Goal: Transaction & Acquisition: Purchase product/service

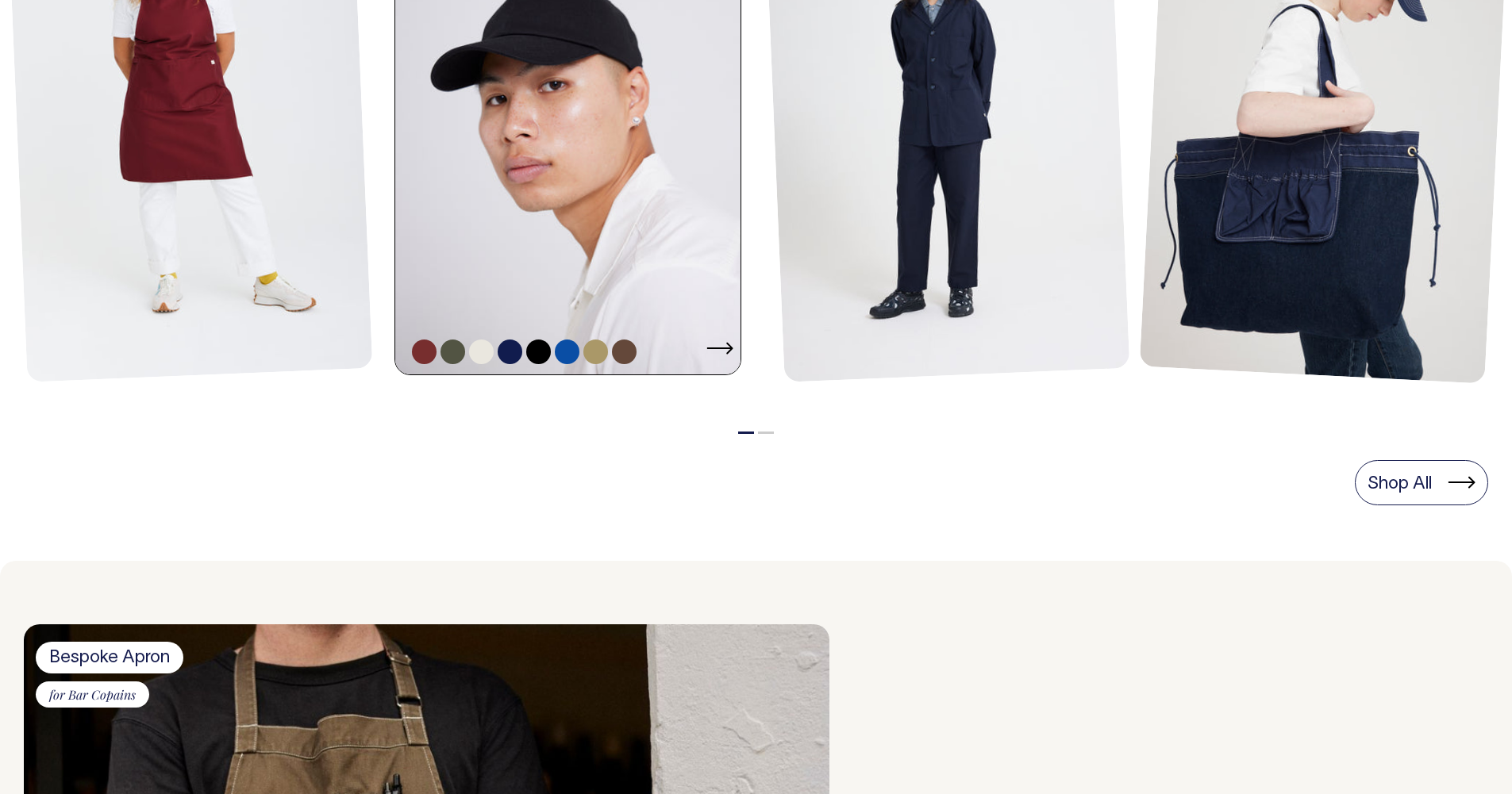
scroll to position [943, 0]
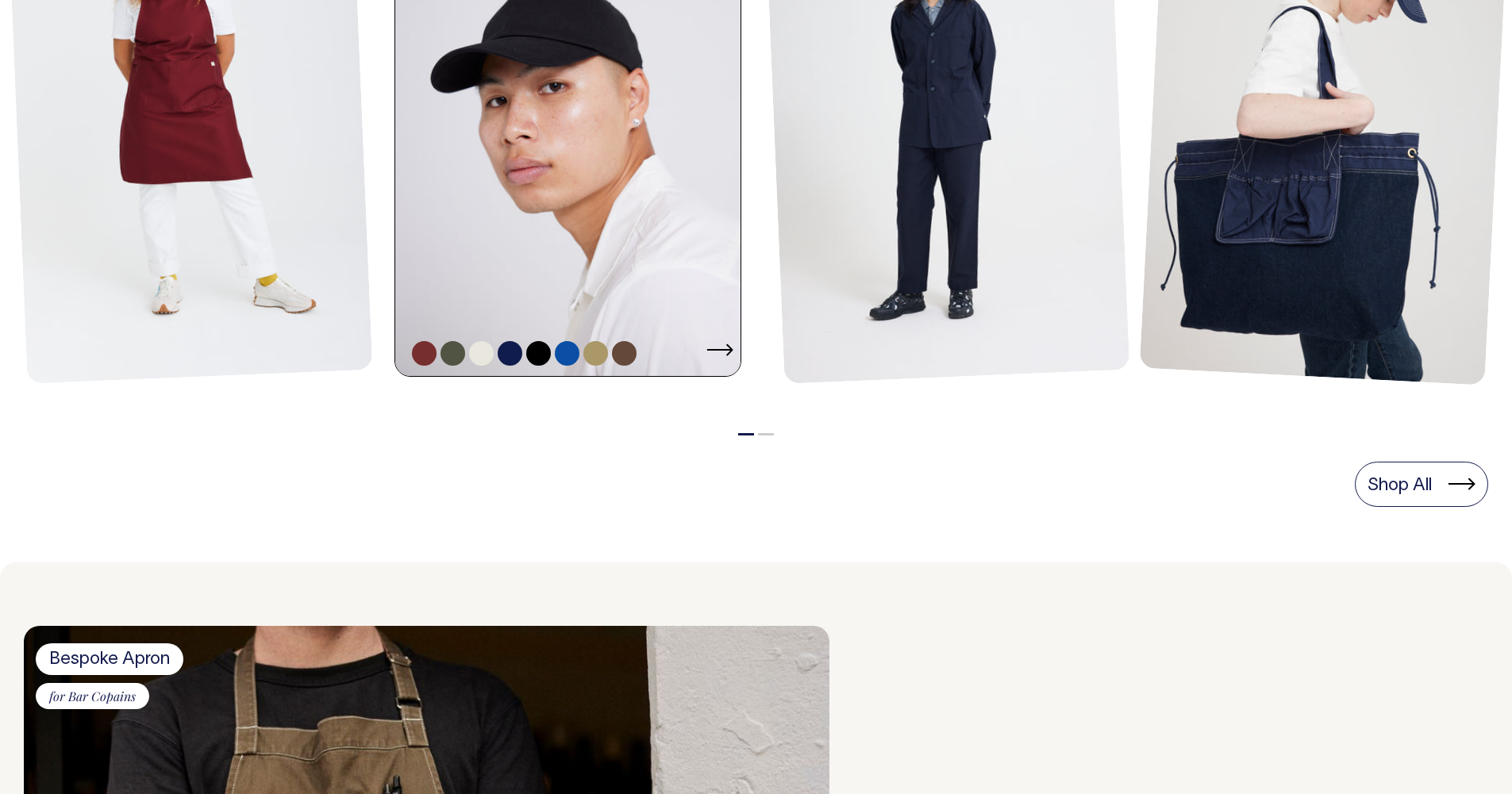
click at [553, 284] on link at bounding box center [573, 118] width 355 height 518
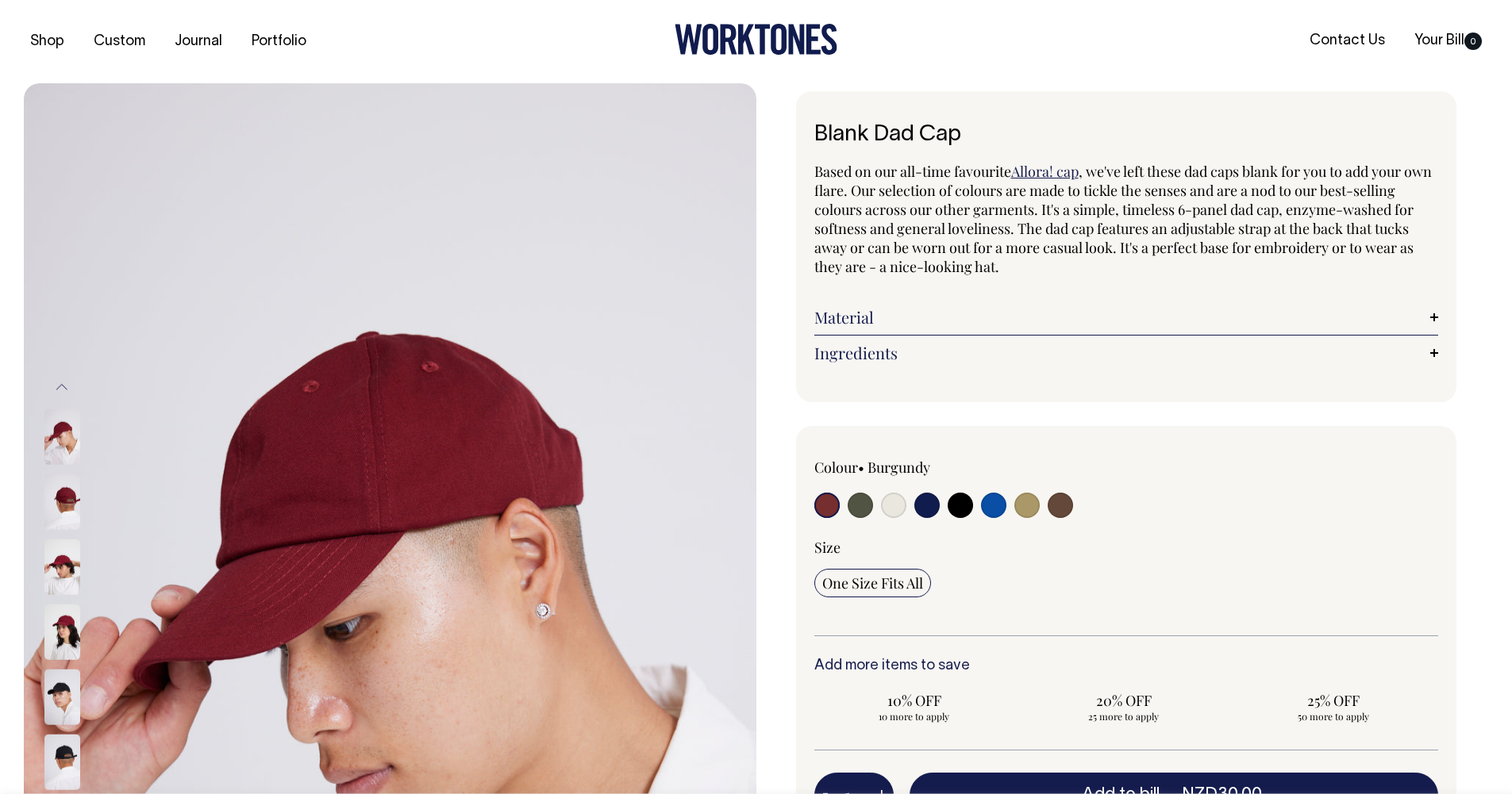
click at [71, 496] on img at bounding box center [62, 502] width 36 height 55
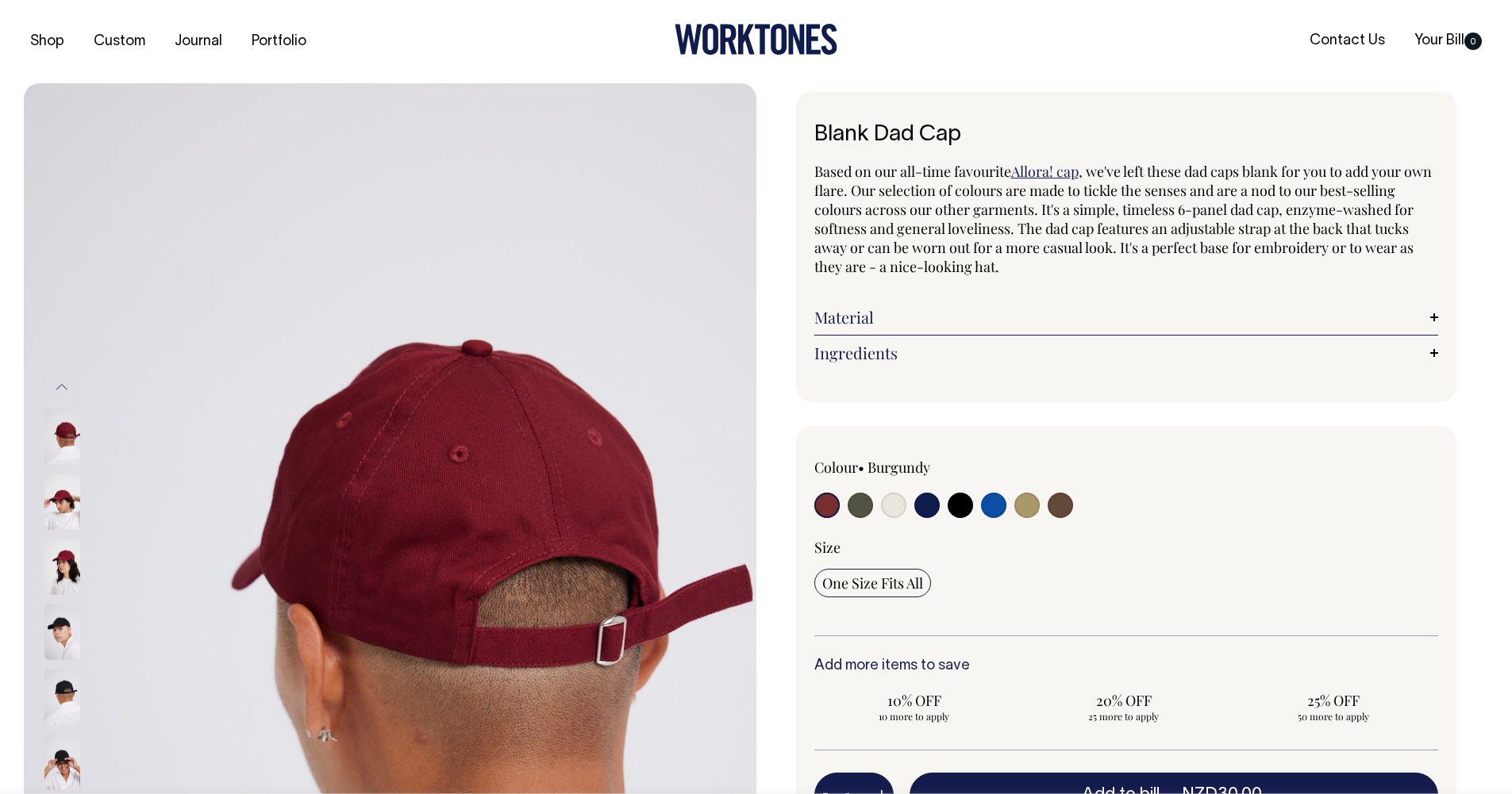
click at [68, 499] on img at bounding box center [62, 502] width 36 height 55
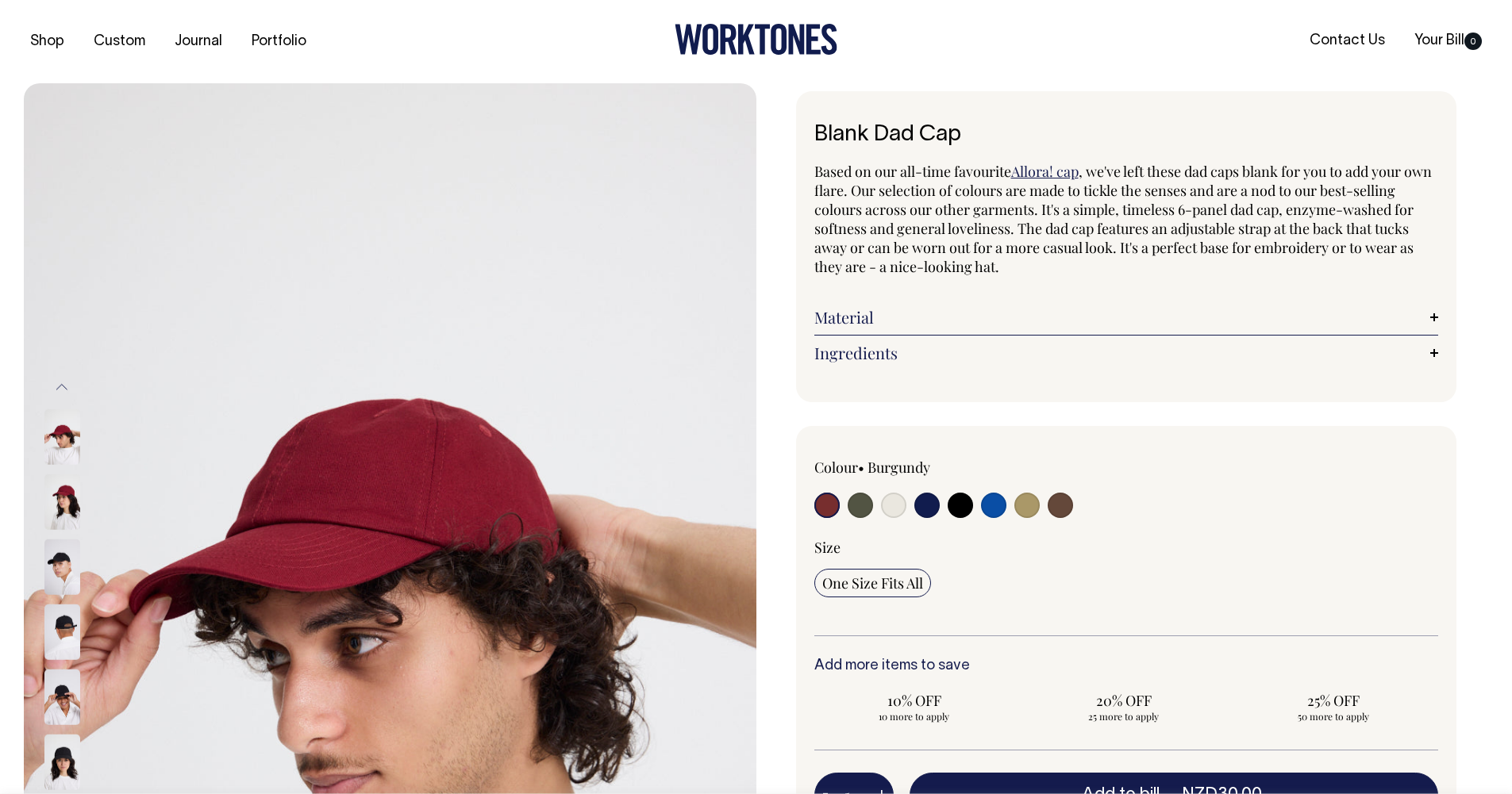
click at [57, 550] on img at bounding box center [62, 567] width 36 height 55
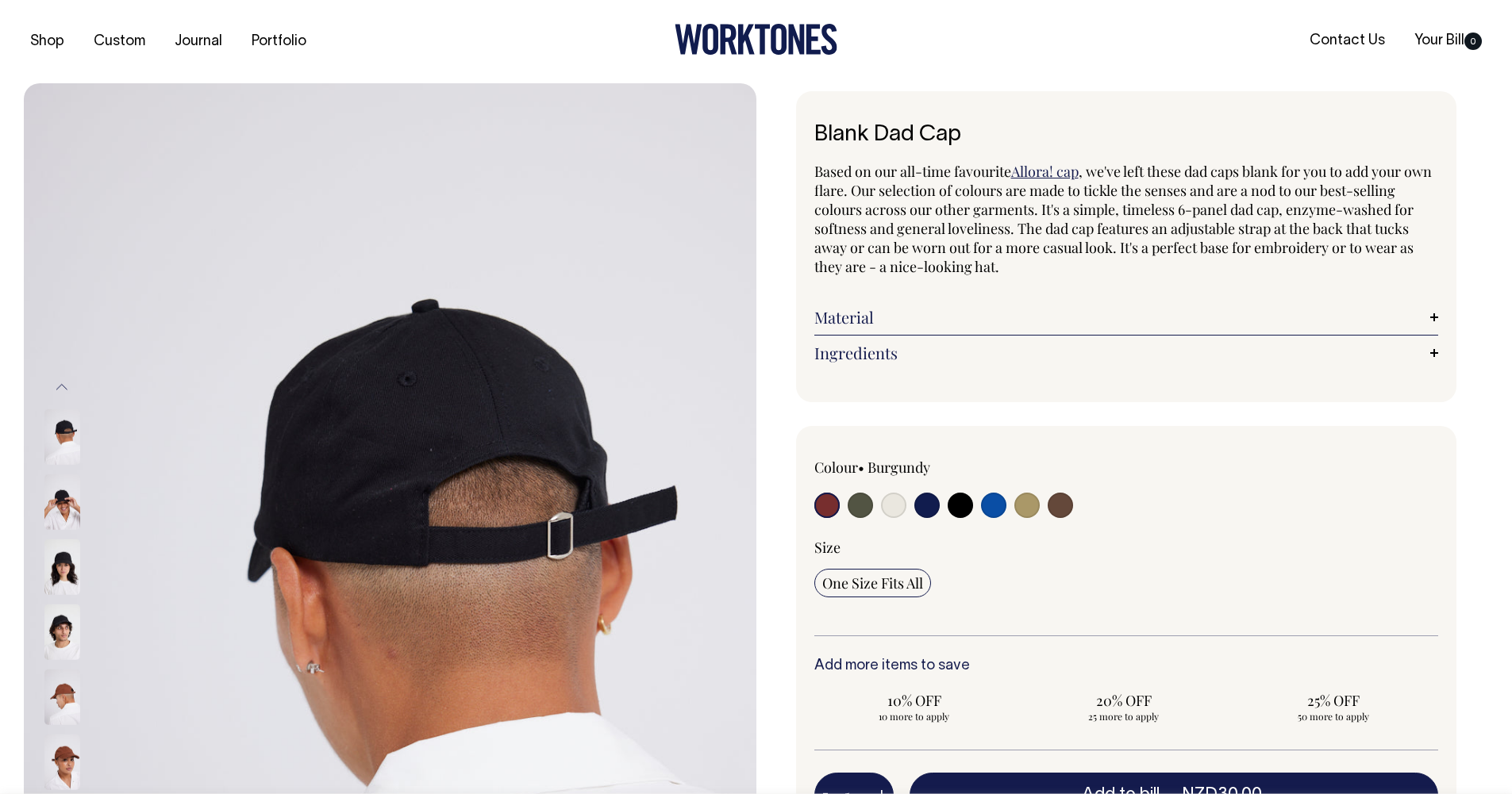
click at [930, 494] on input "radio" at bounding box center [927, 505] width 25 height 25
radio input "true"
select select "Dark Navy"
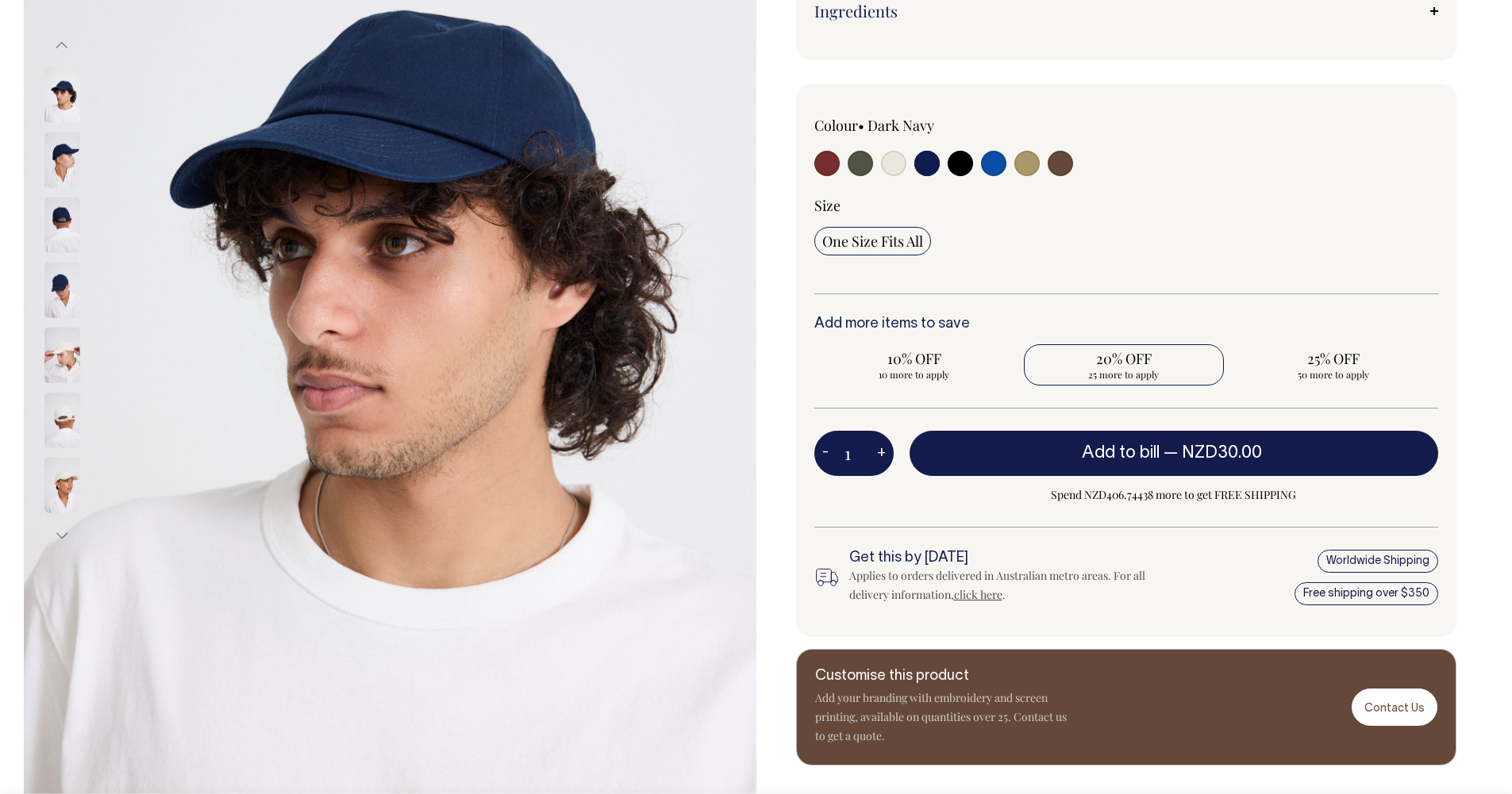
scroll to position [343, 0]
click at [859, 167] on input "radio" at bounding box center [860, 162] width 25 height 25
radio input "true"
select select "Olive"
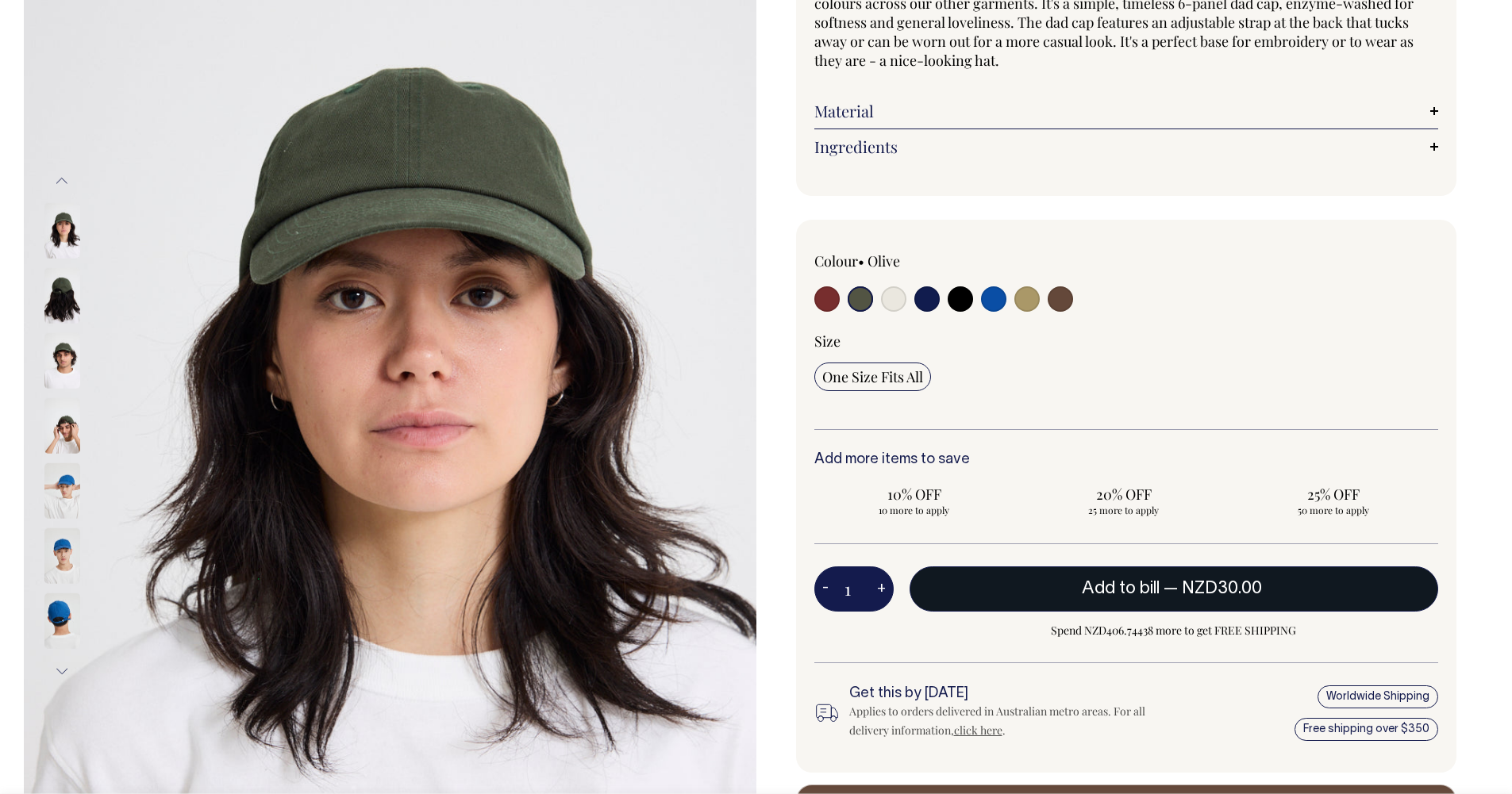
scroll to position [206, 0]
click at [1030, 588] on button "Add to bill — NZD30.00" at bounding box center [1174, 589] width 529 height 45
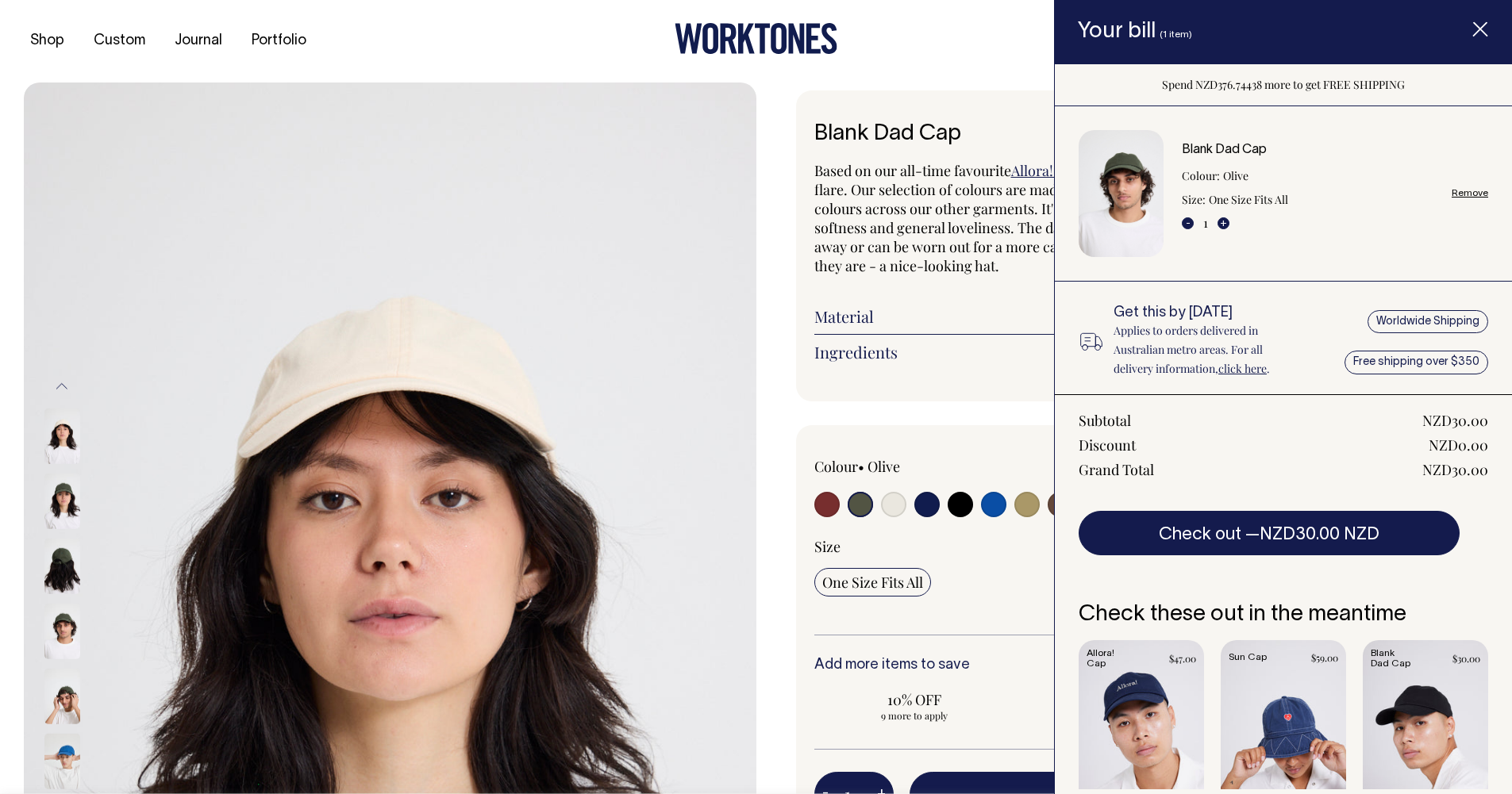
scroll to position [0, 0]
click at [948, 217] on span ", we've left these dad caps blank for you to add your own flare. Our selection …" at bounding box center [1123, 219] width 618 height 114
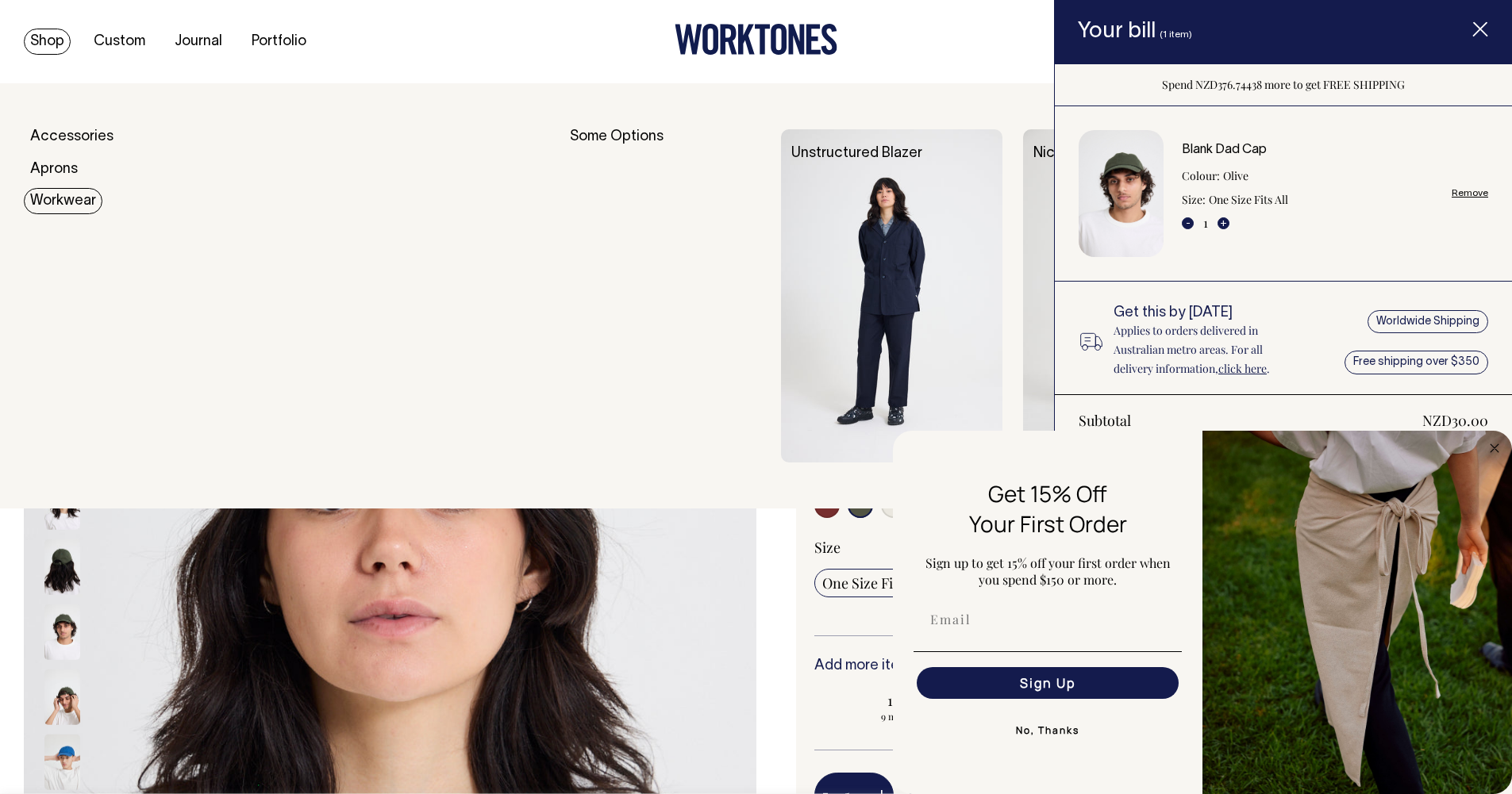
click at [49, 199] on link "Workwear" at bounding box center [62, 201] width 78 height 26
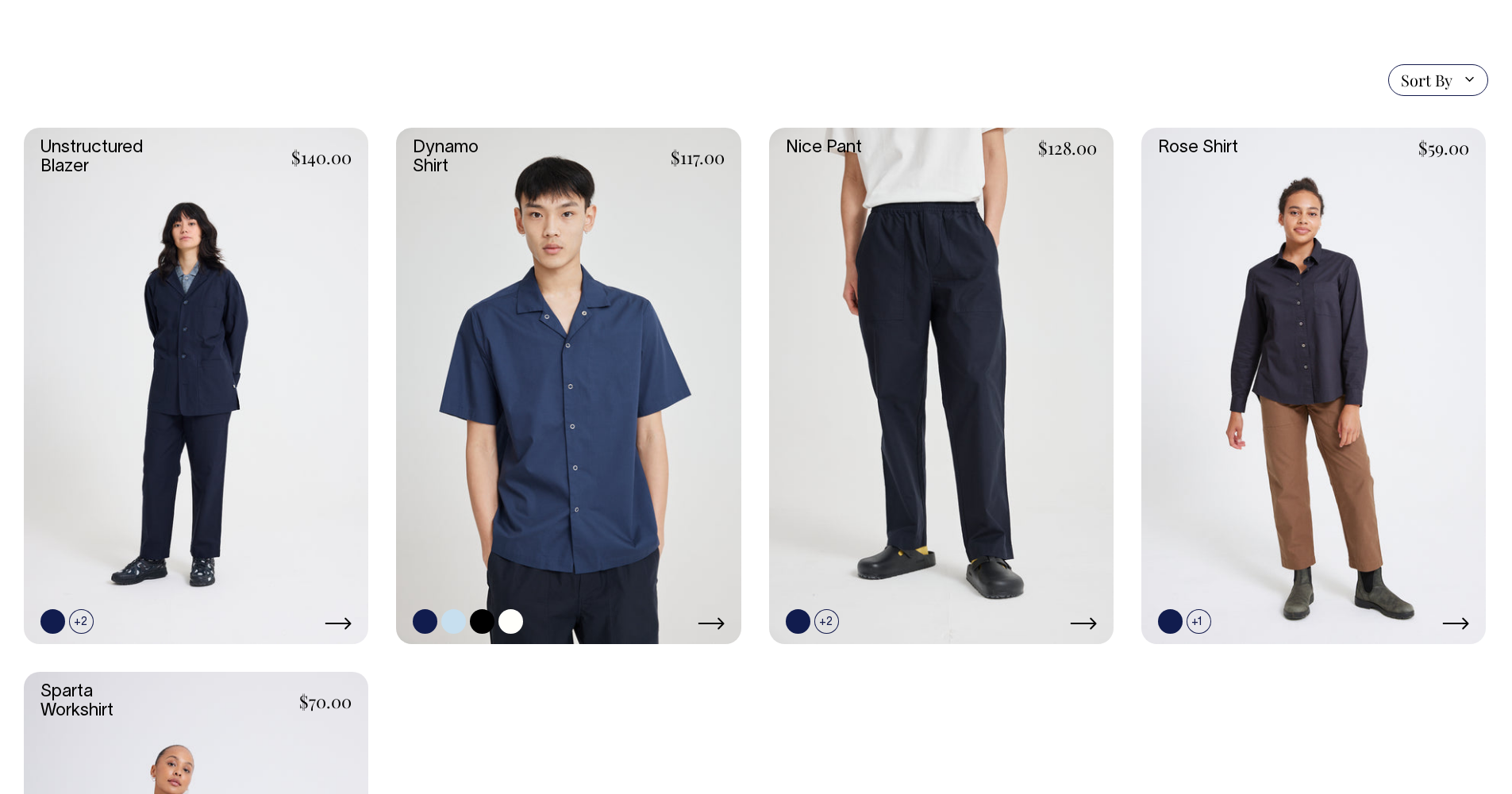
scroll to position [402, 0]
click at [509, 620] on link at bounding box center [510, 623] width 25 height 25
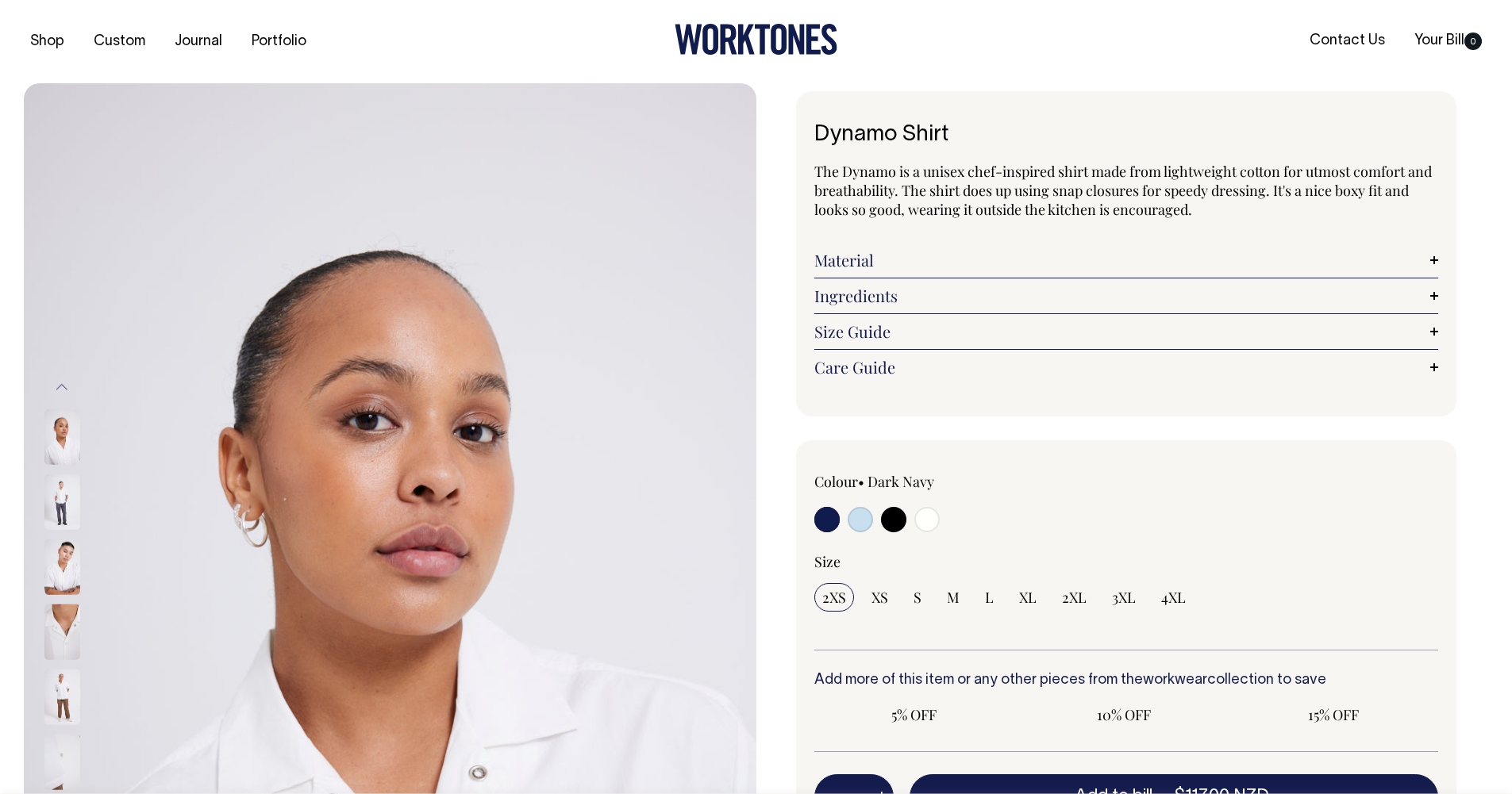
radio input "true"
select select "Off-White"
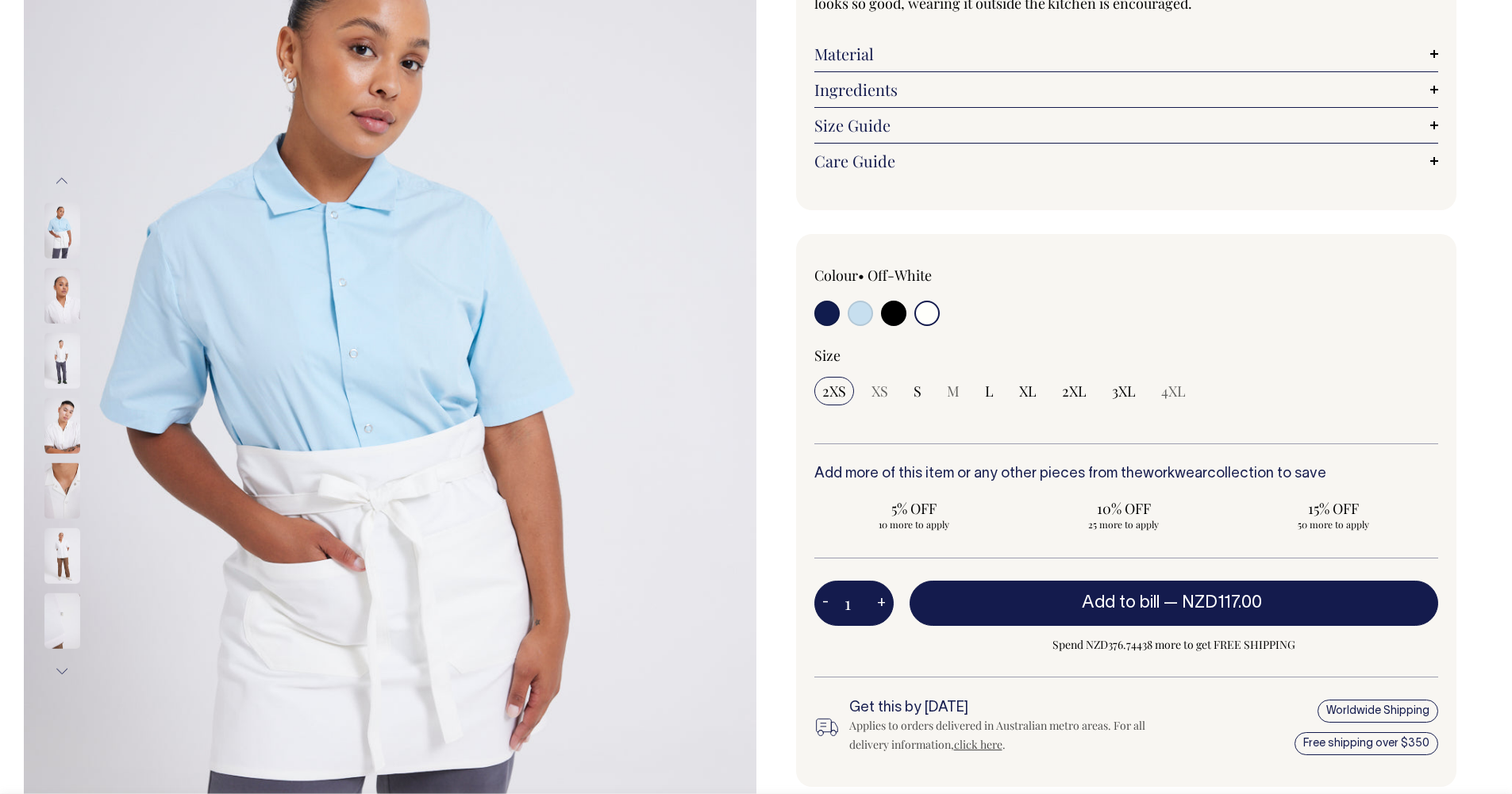
scroll to position [206, 0]
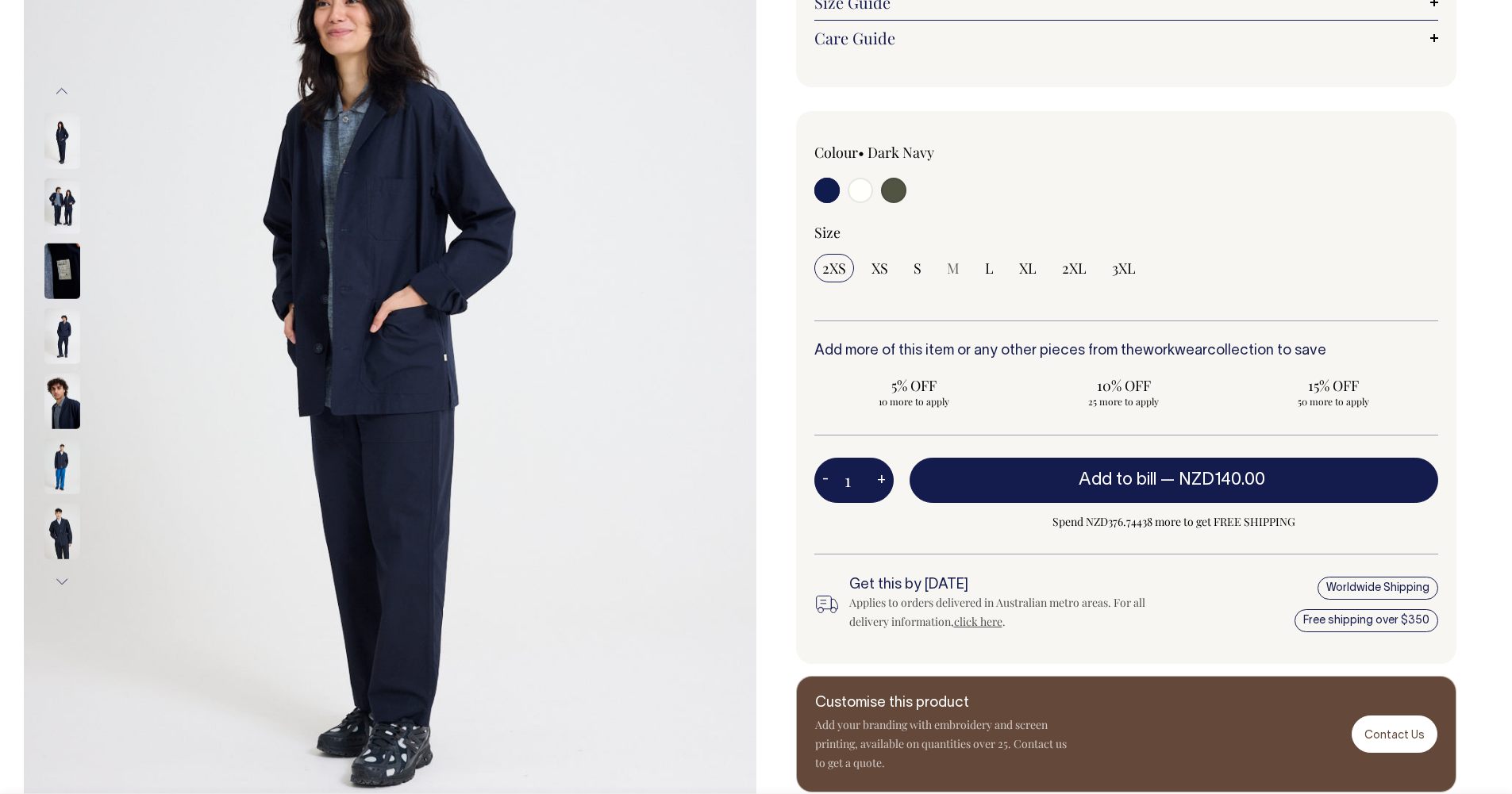
scroll to position [297, 0]
click at [67, 206] on img at bounding box center [62, 205] width 36 height 55
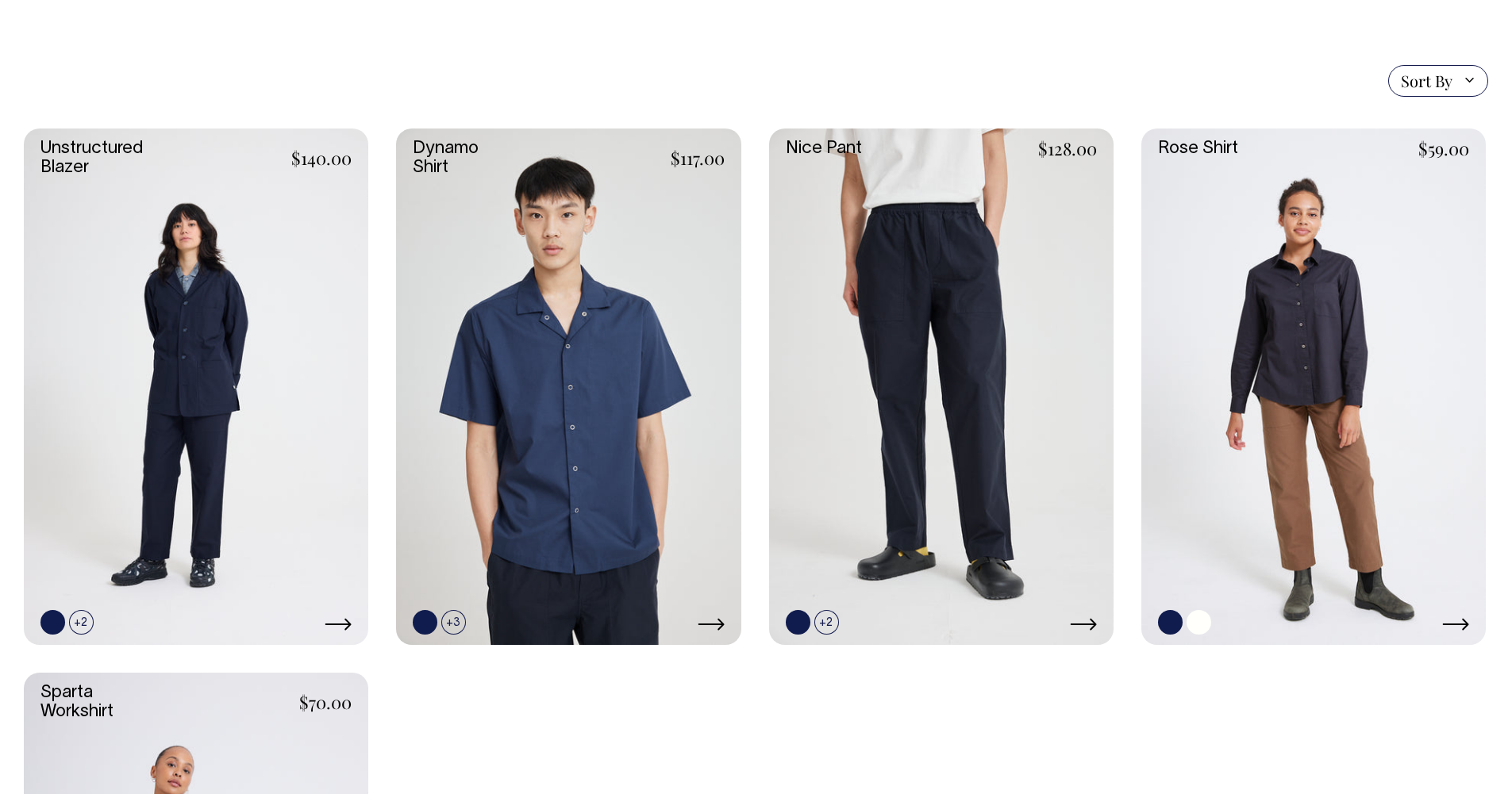
scroll to position [402, 0]
click at [1305, 329] on link at bounding box center [1313, 386] width 344 height 516
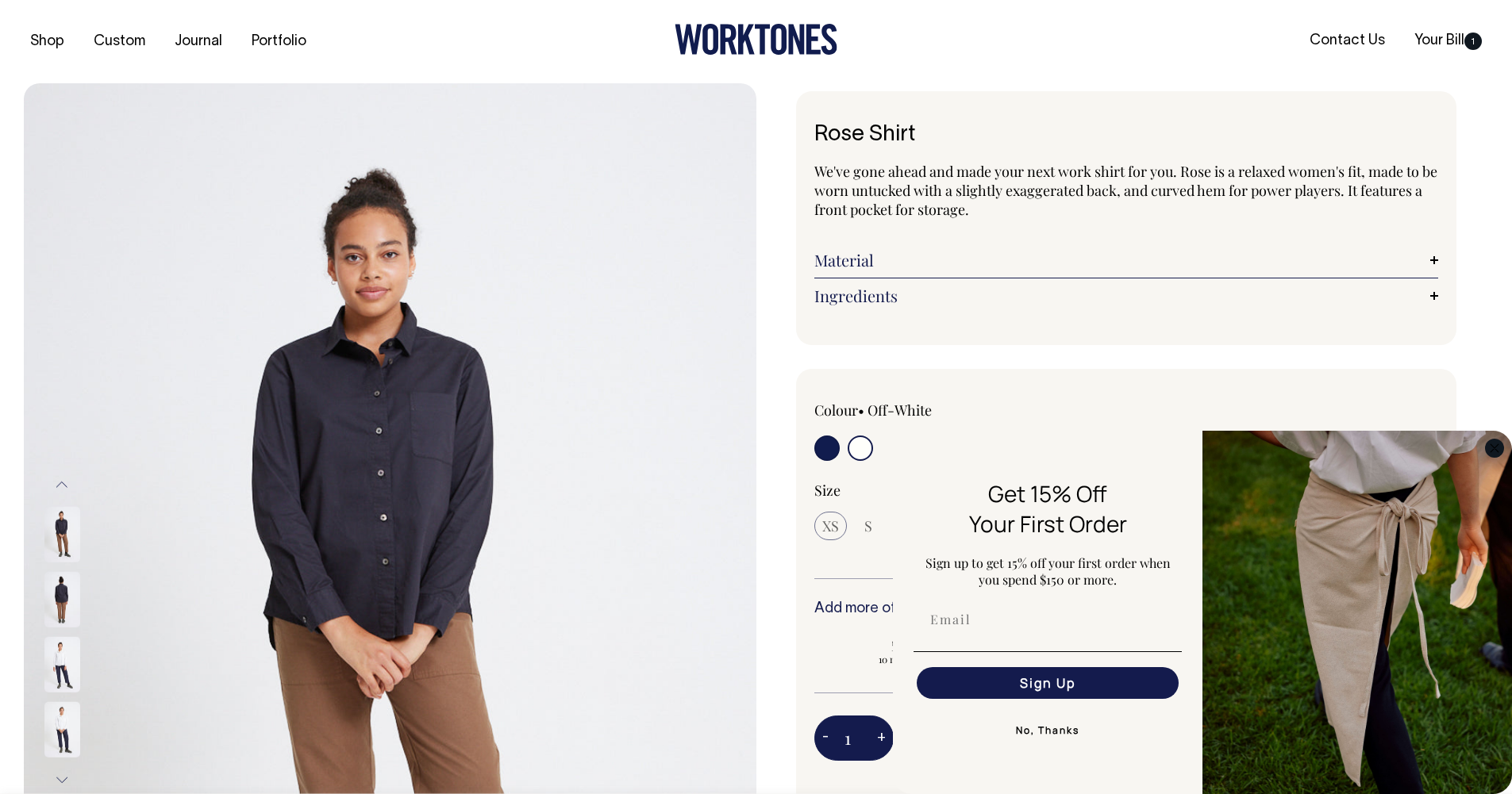
click at [1493, 450] on circle "Close dialog" at bounding box center [1494, 448] width 18 height 18
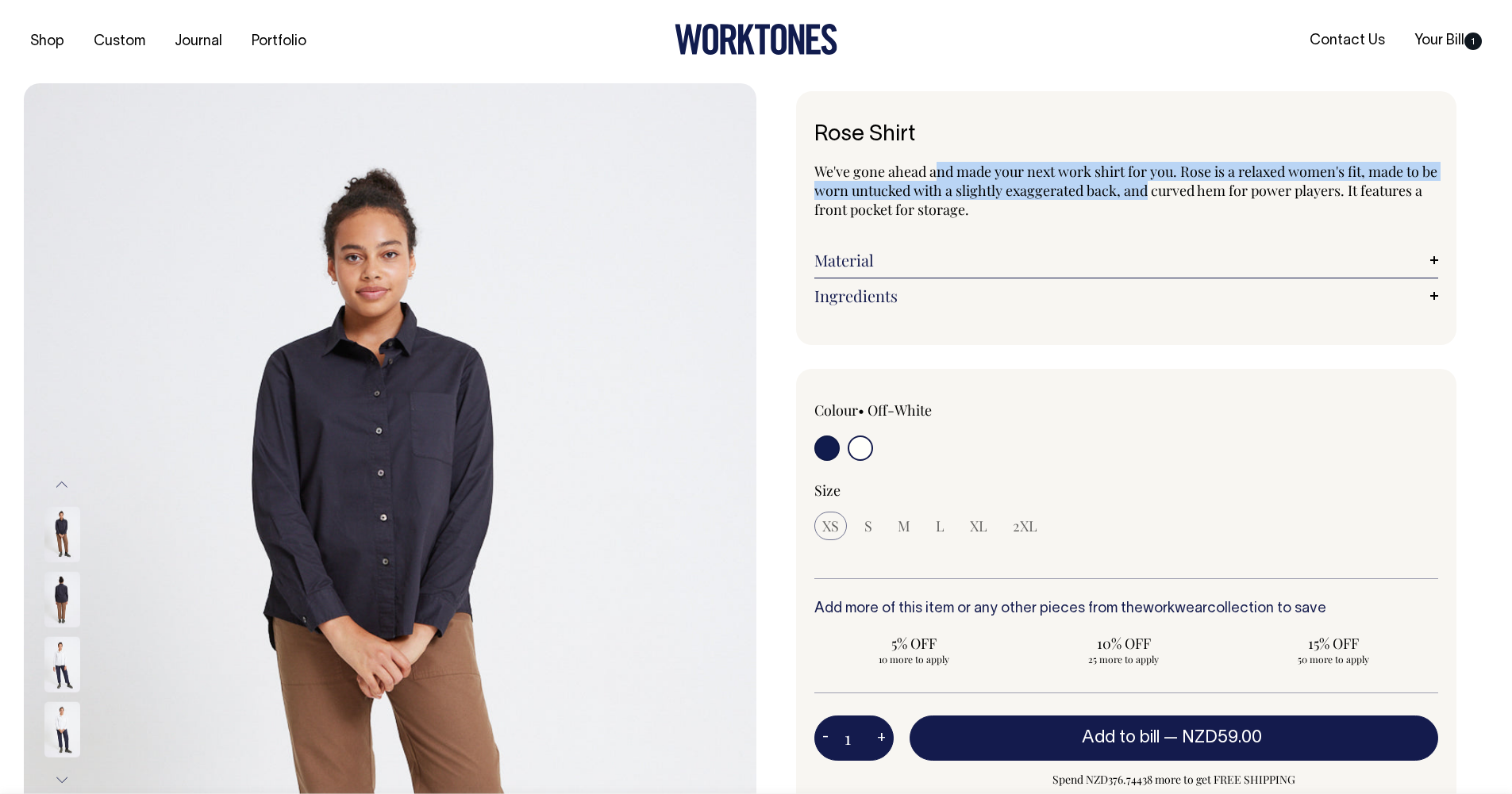
drag, startPoint x: 937, startPoint y: 177, endPoint x: 1167, endPoint y: 187, distance: 230.2
click at [1167, 187] on span "We've gone ahead and made your next work shirt for you. Rose is a relaxed women…" at bounding box center [1125, 190] width 623 height 57
click at [1166, 187] on span "We've gone ahead and made your next work shirt for you. Rose is a relaxed women…" at bounding box center [1125, 190] width 623 height 57
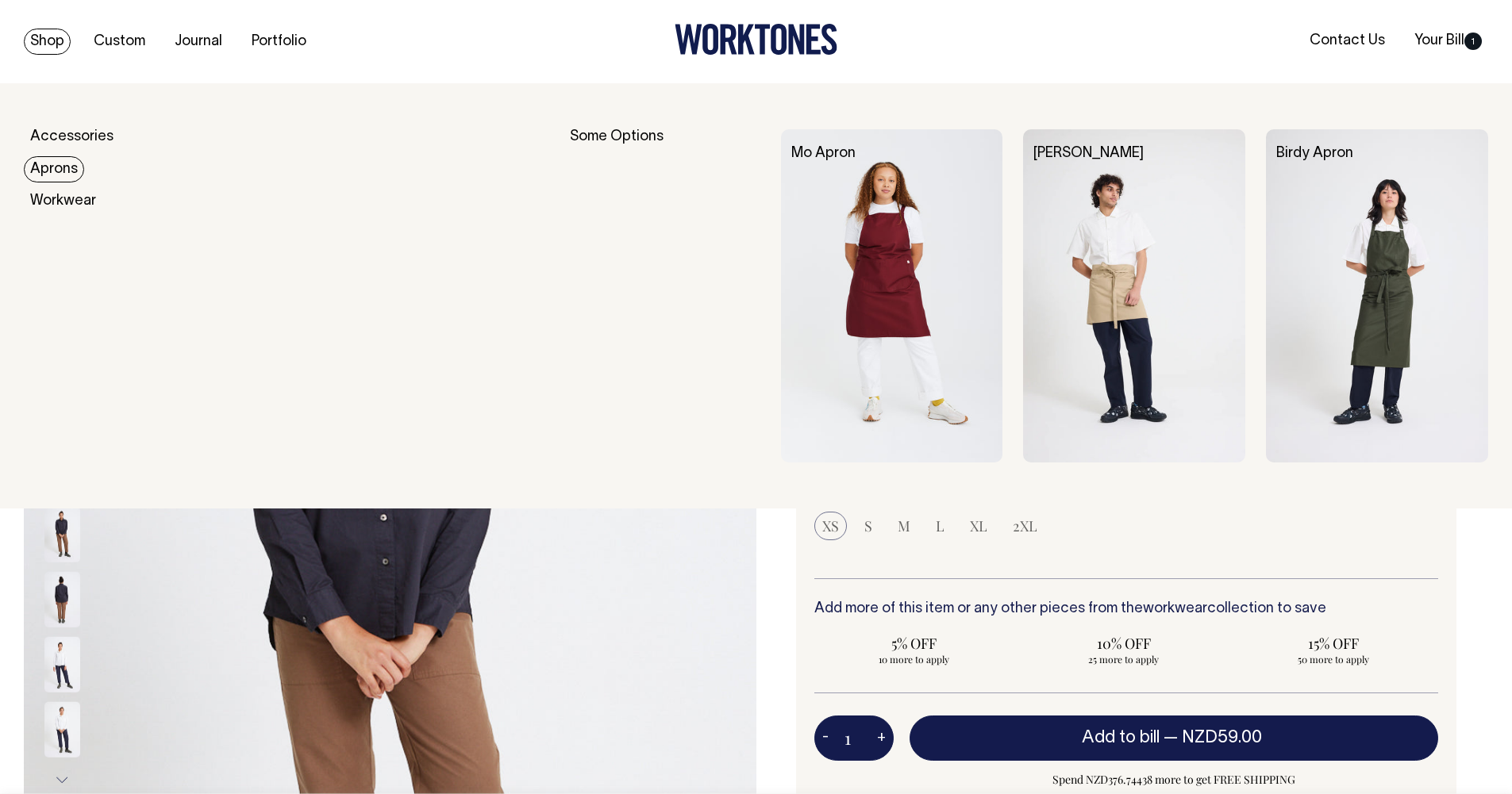
click at [64, 169] on link "Aprons" at bounding box center [54, 170] width 61 height 26
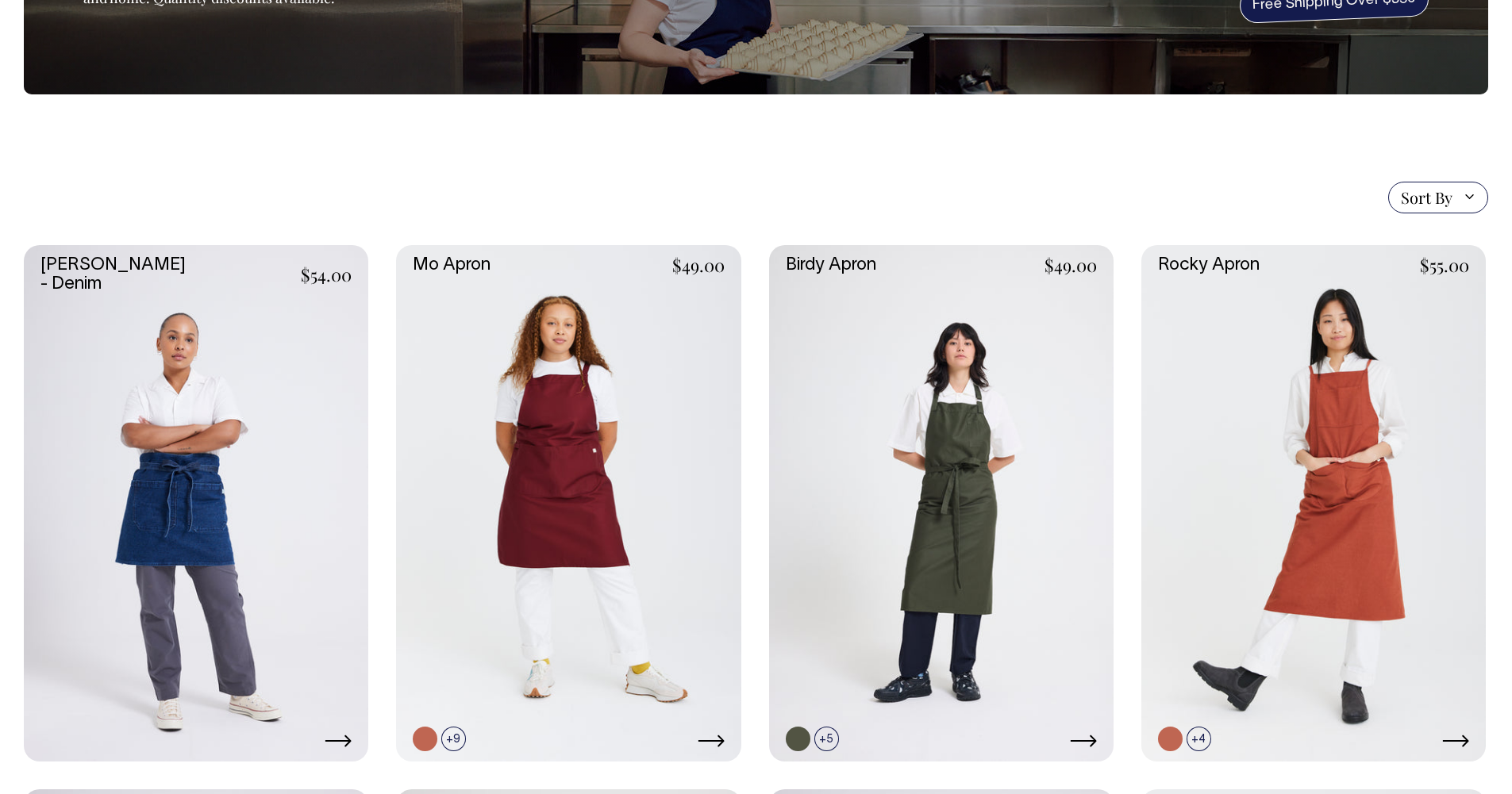
scroll to position [242, 0]
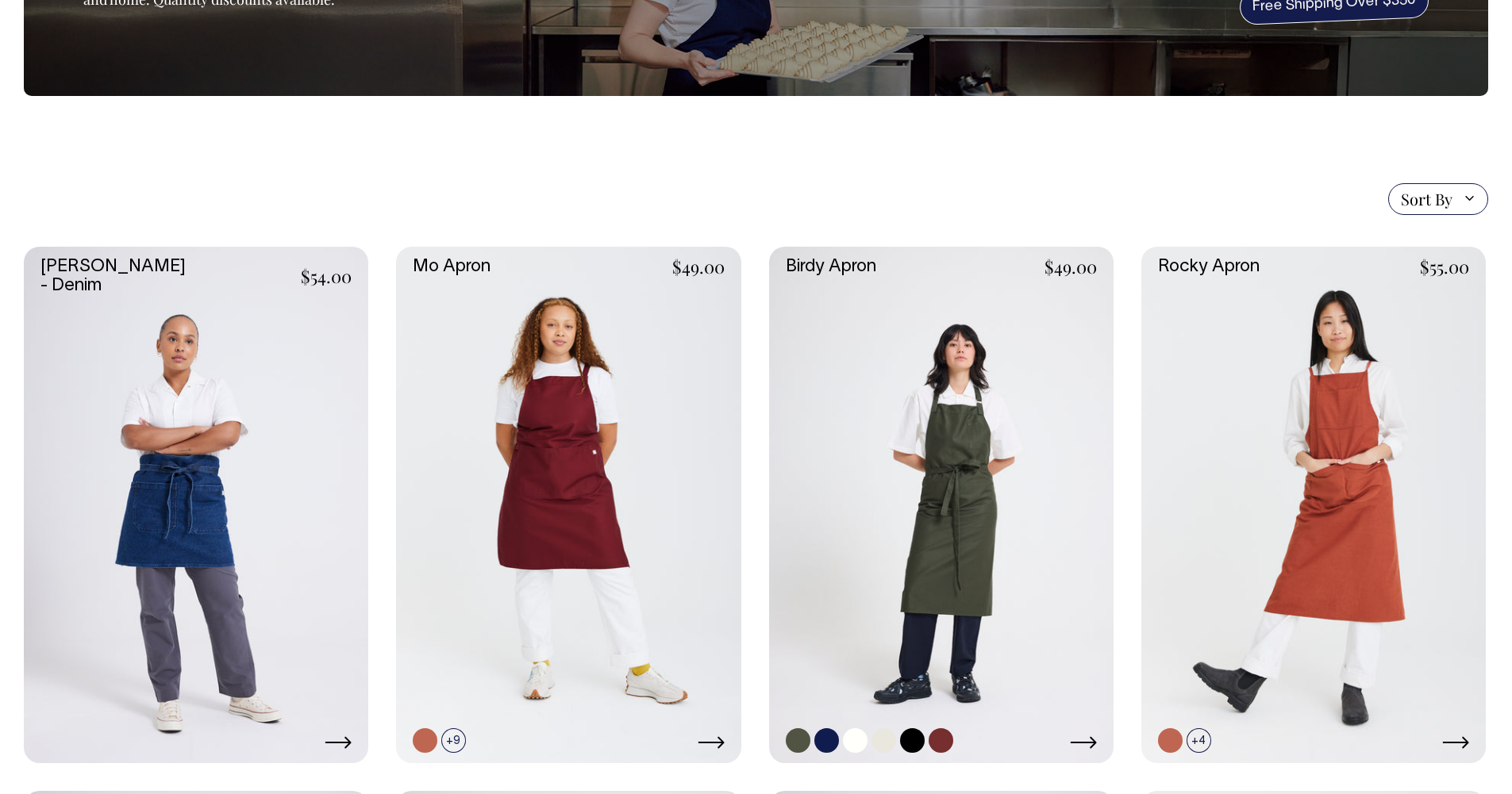
click at [944, 385] on link at bounding box center [941, 505] width 344 height 516
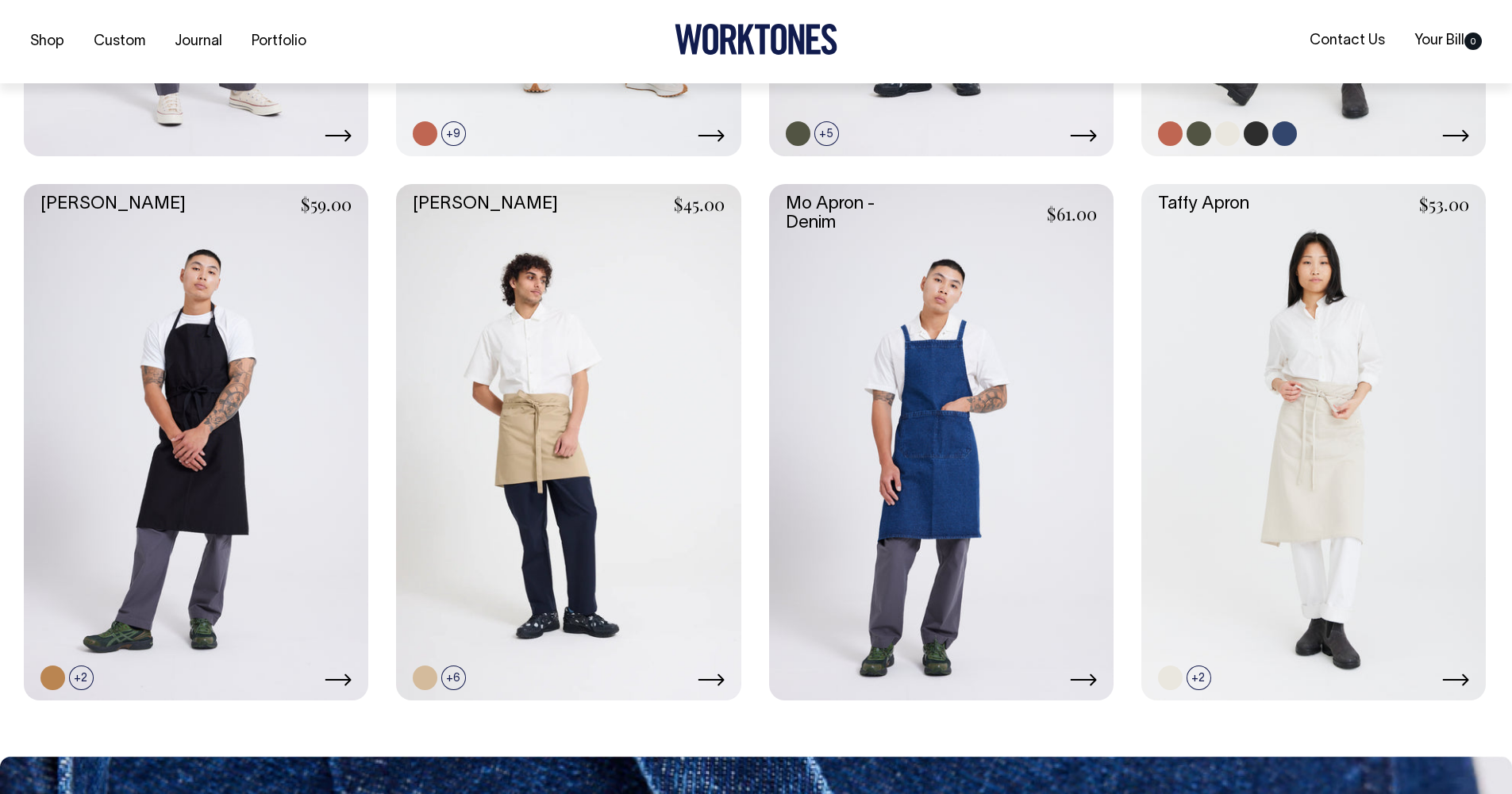
scroll to position [849, 0]
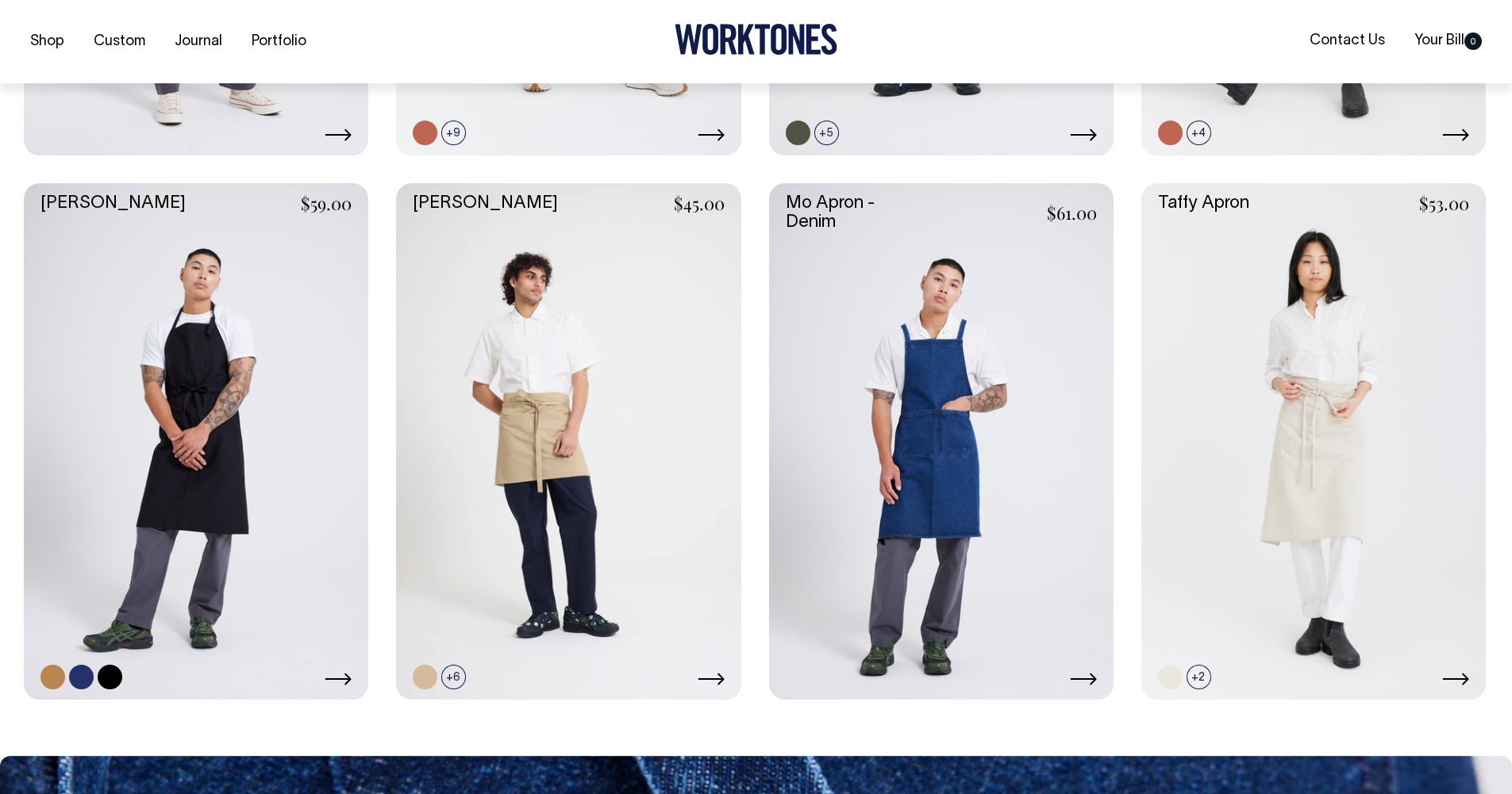
click at [263, 360] on link at bounding box center [196, 442] width 344 height 516
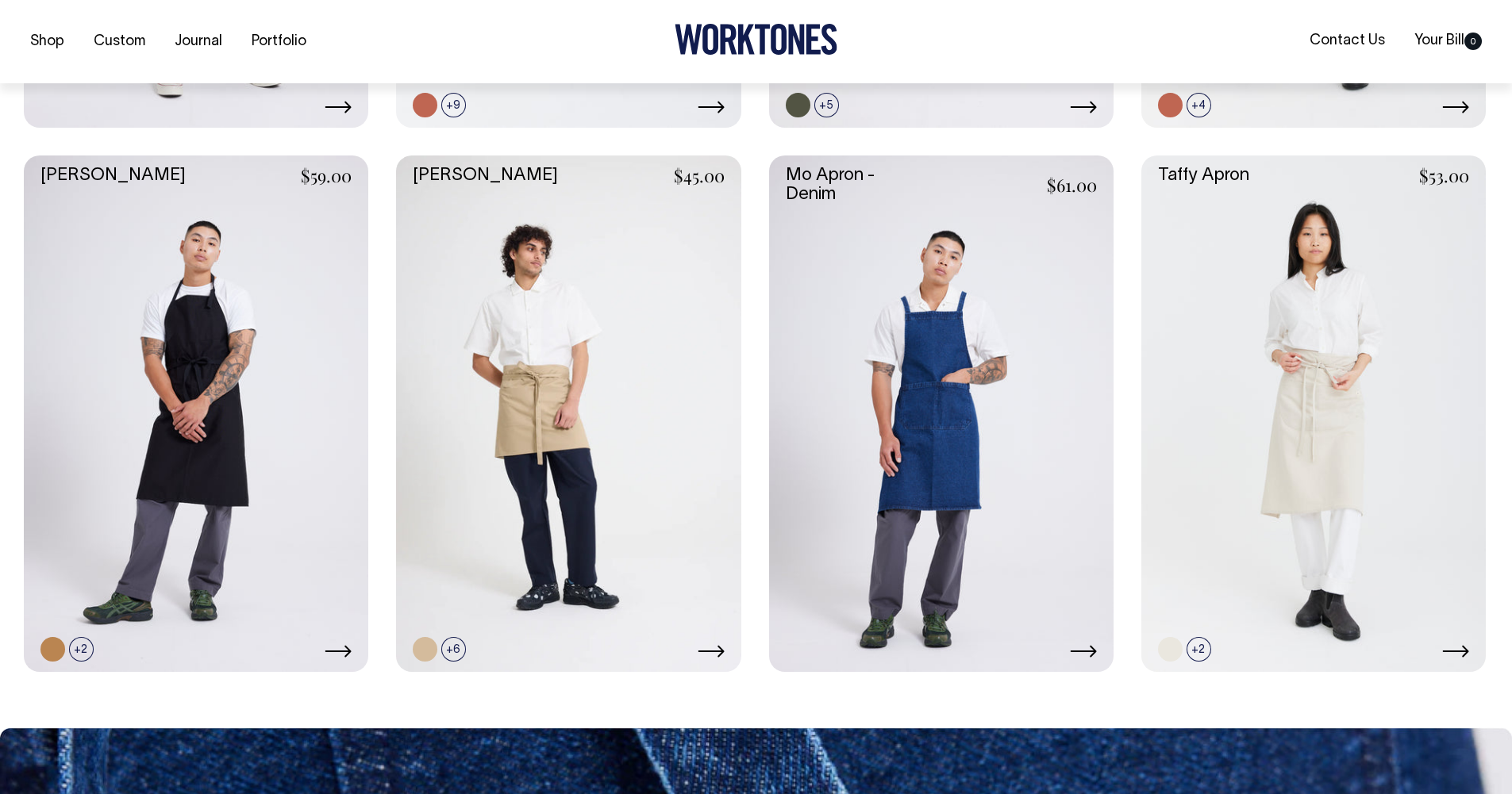
scroll to position [877, 0]
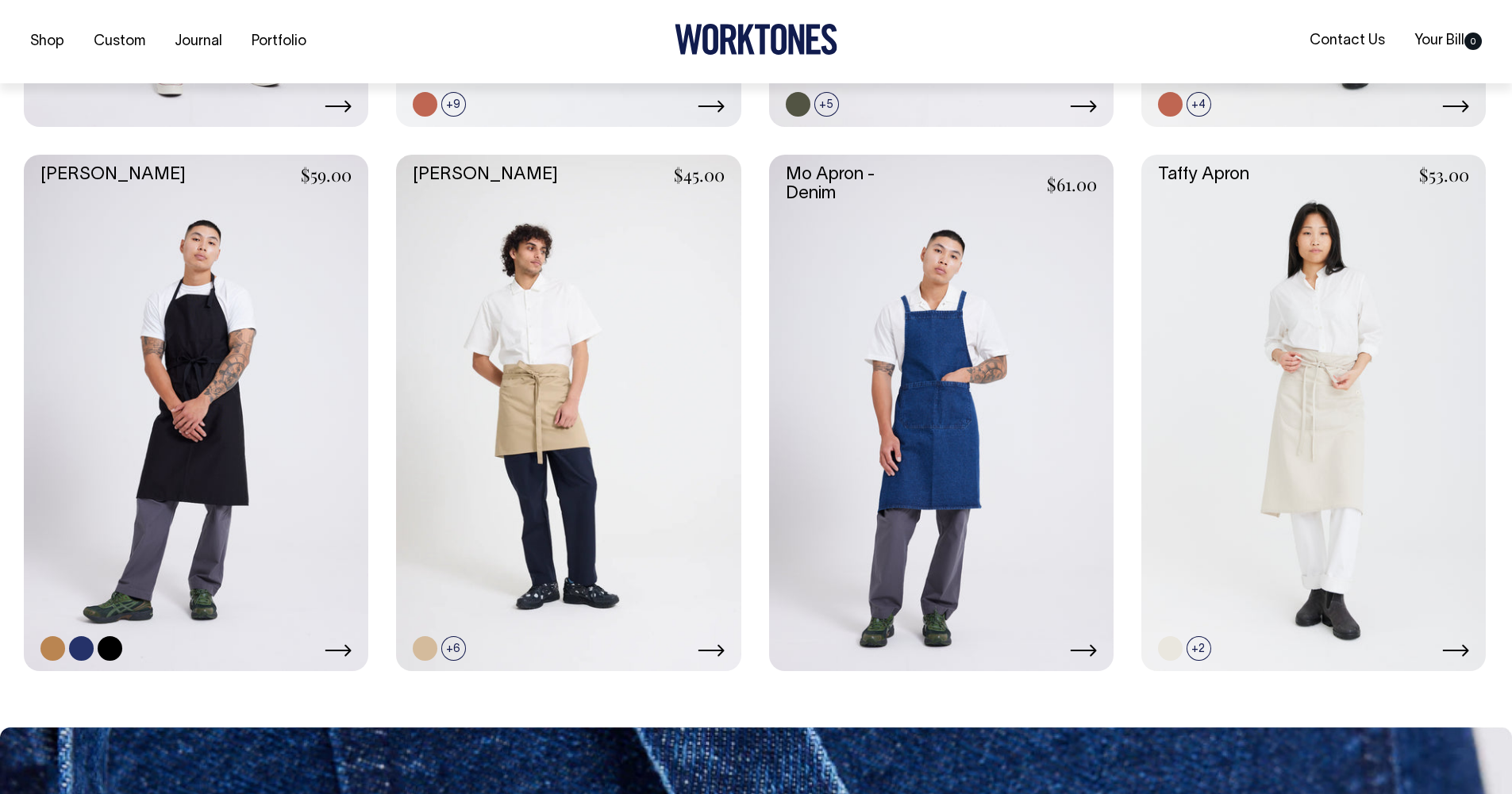
click at [264, 260] on link at bounding box center [196, 413] width 344 height 516
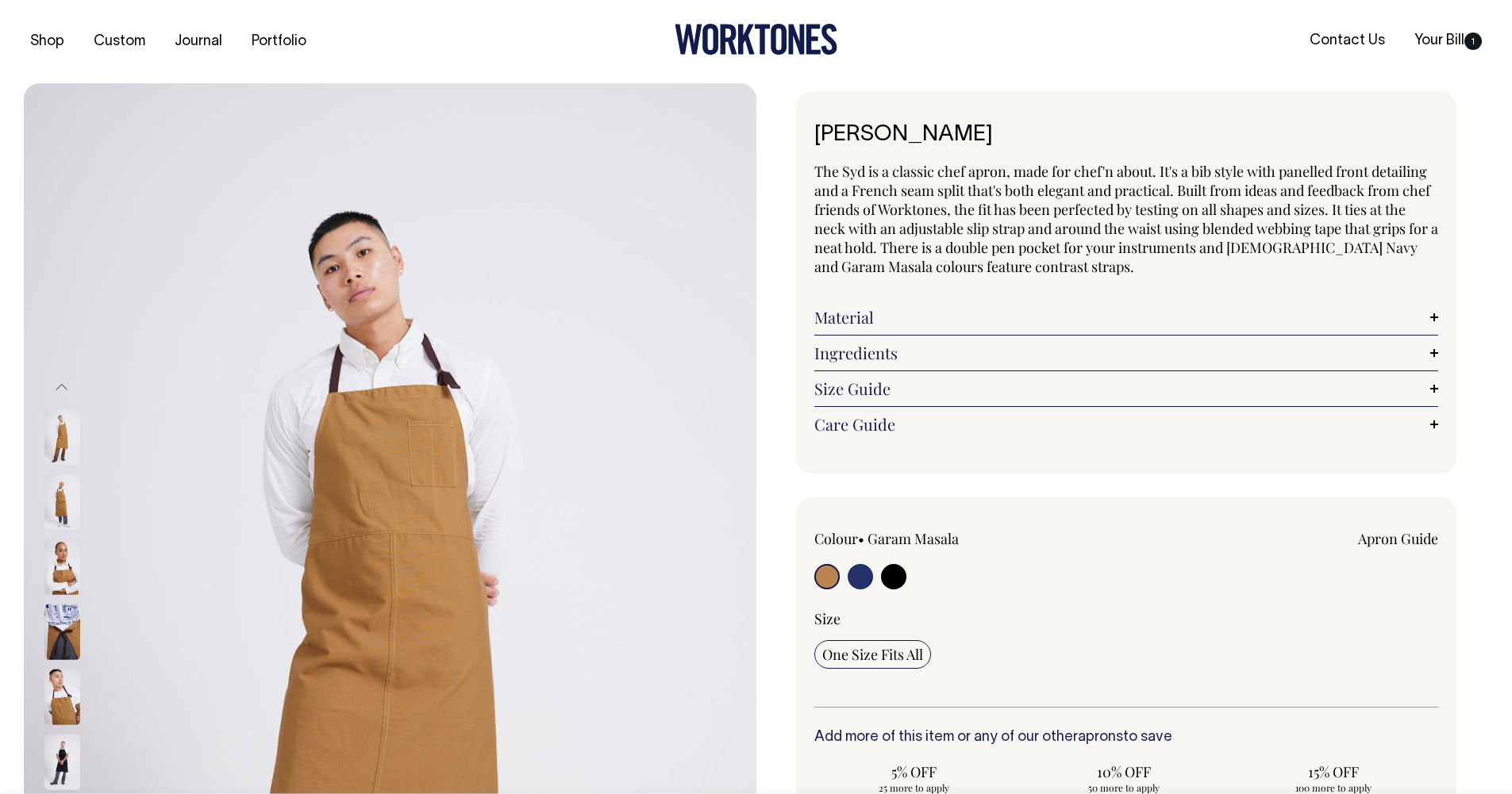
click at [886, 584] on input "radio" at bounding box center [893, 576] width 25 height 25
radio input "true"
select select "Black"
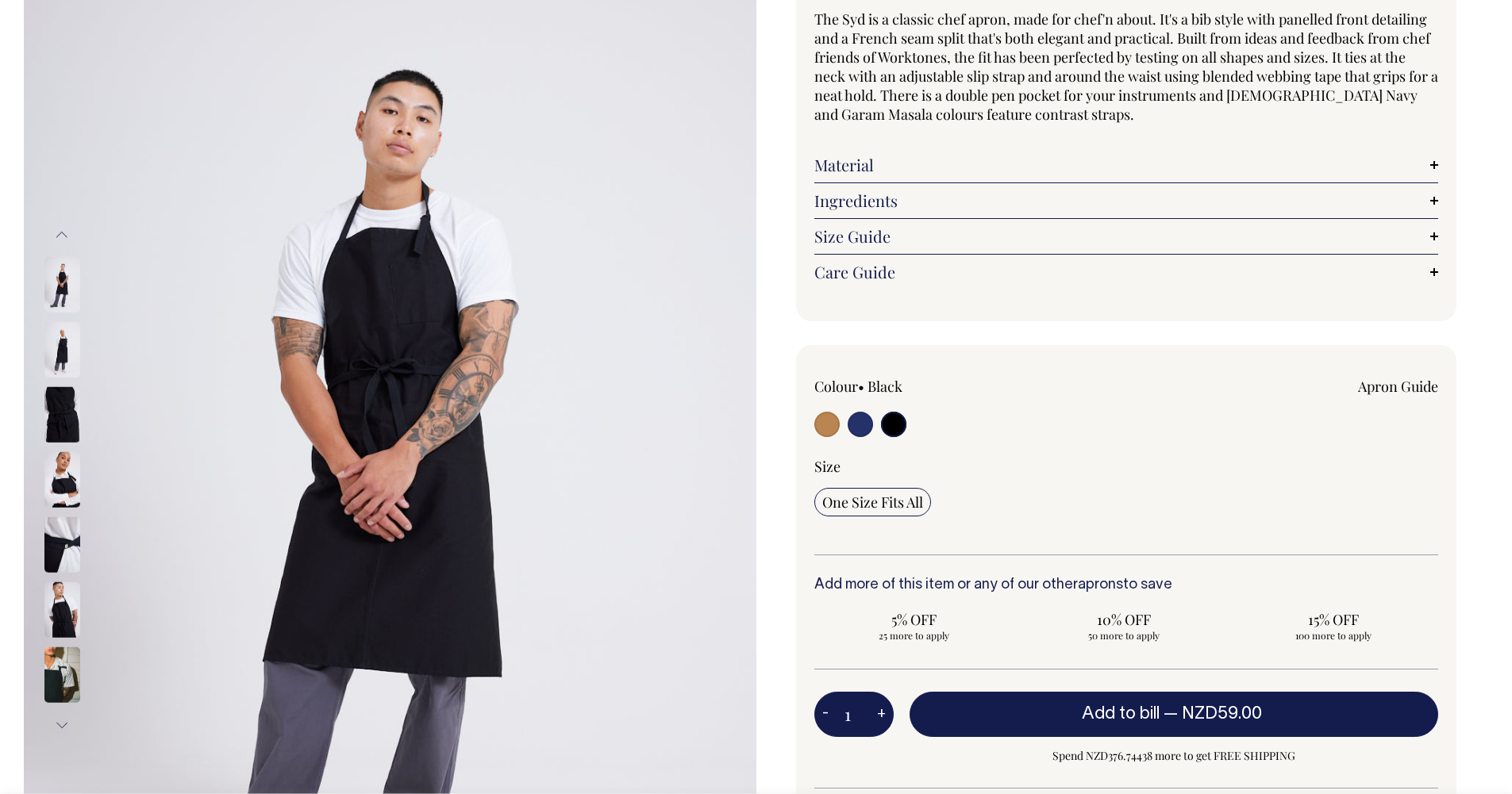
scroll to position [153, 0]
click at [857, 429] on input "radio" at bounding box center [860, 423] width 25 height 25
radio input "true"
select select "[DEMOGRAPHIC_DATA] Navy"
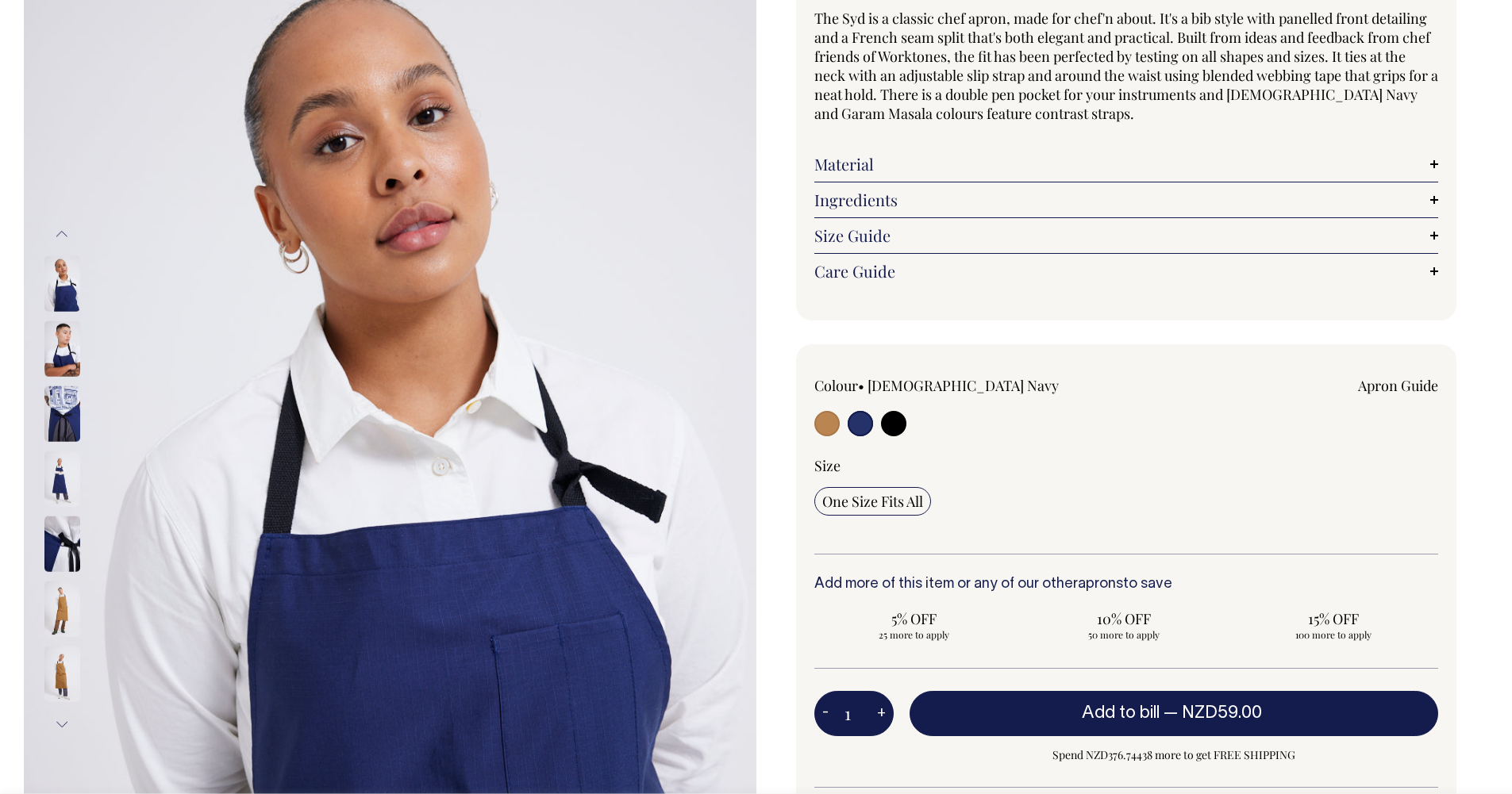
click at [80, 345] on div at bounding box center [83, 349] width 79 height 65
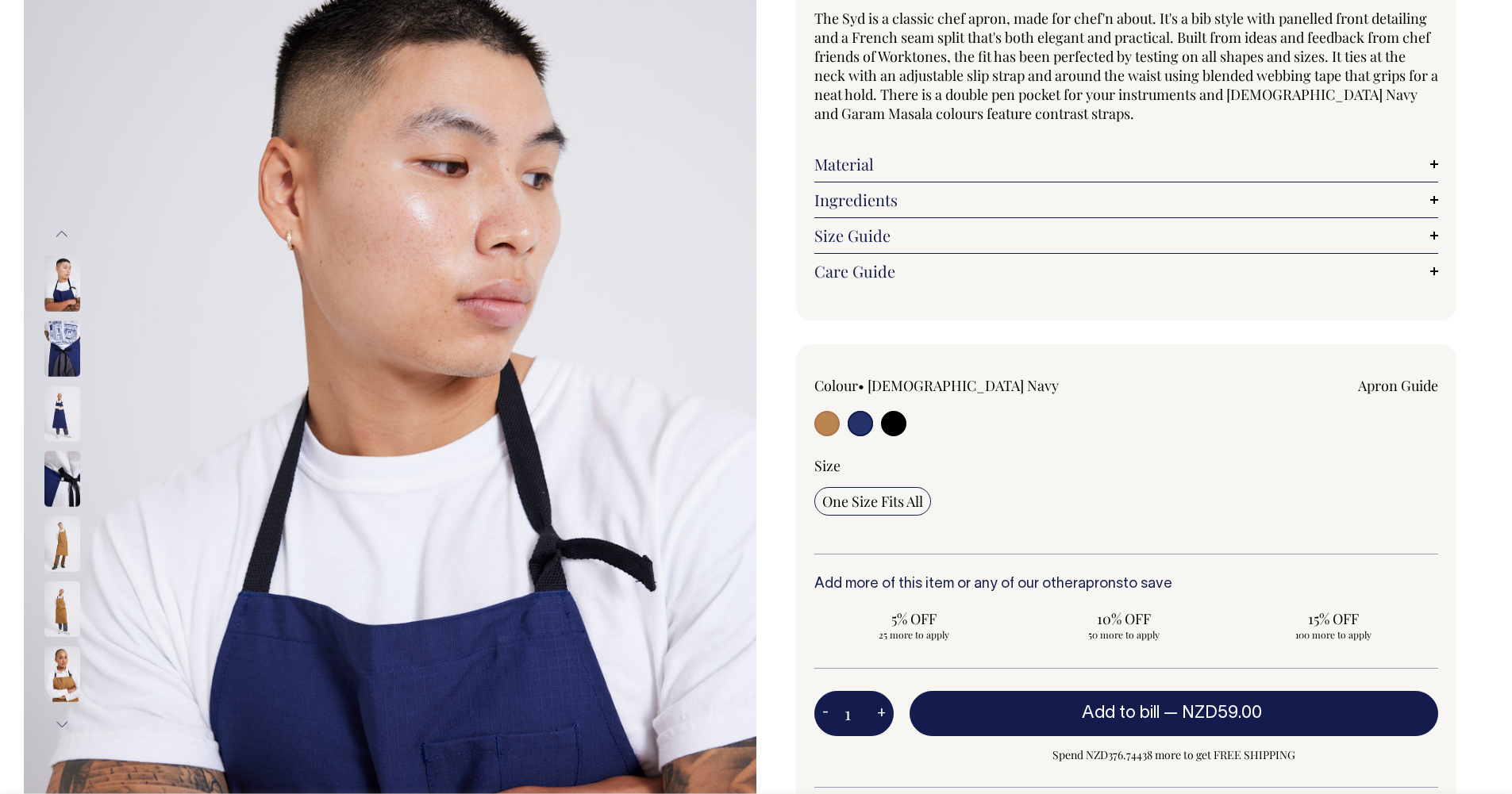
click at [891, 428] on input "radio" at bounding box center [893, 423] width 25 height 25
radio input "true"
select select "Black"
